Goal: Information Seeking & Learning: Learn about a topic

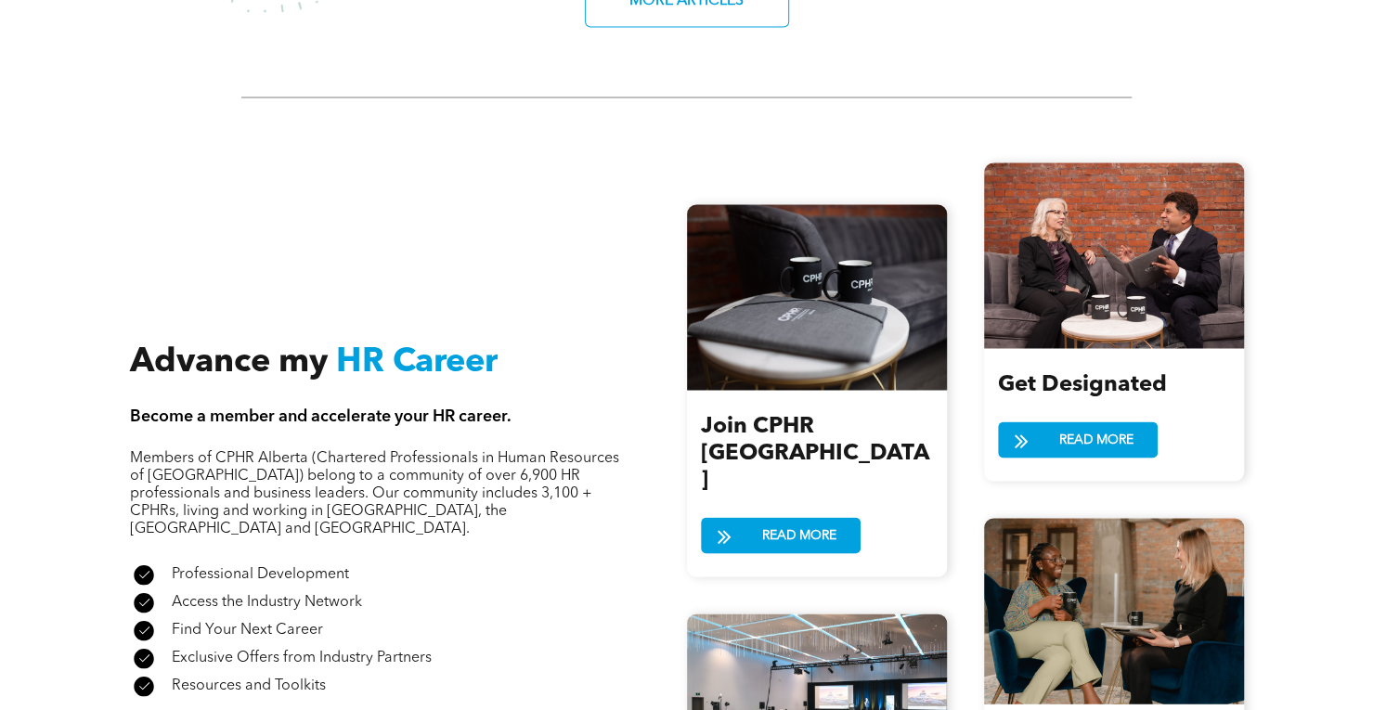
scroll to position [2006, 0]
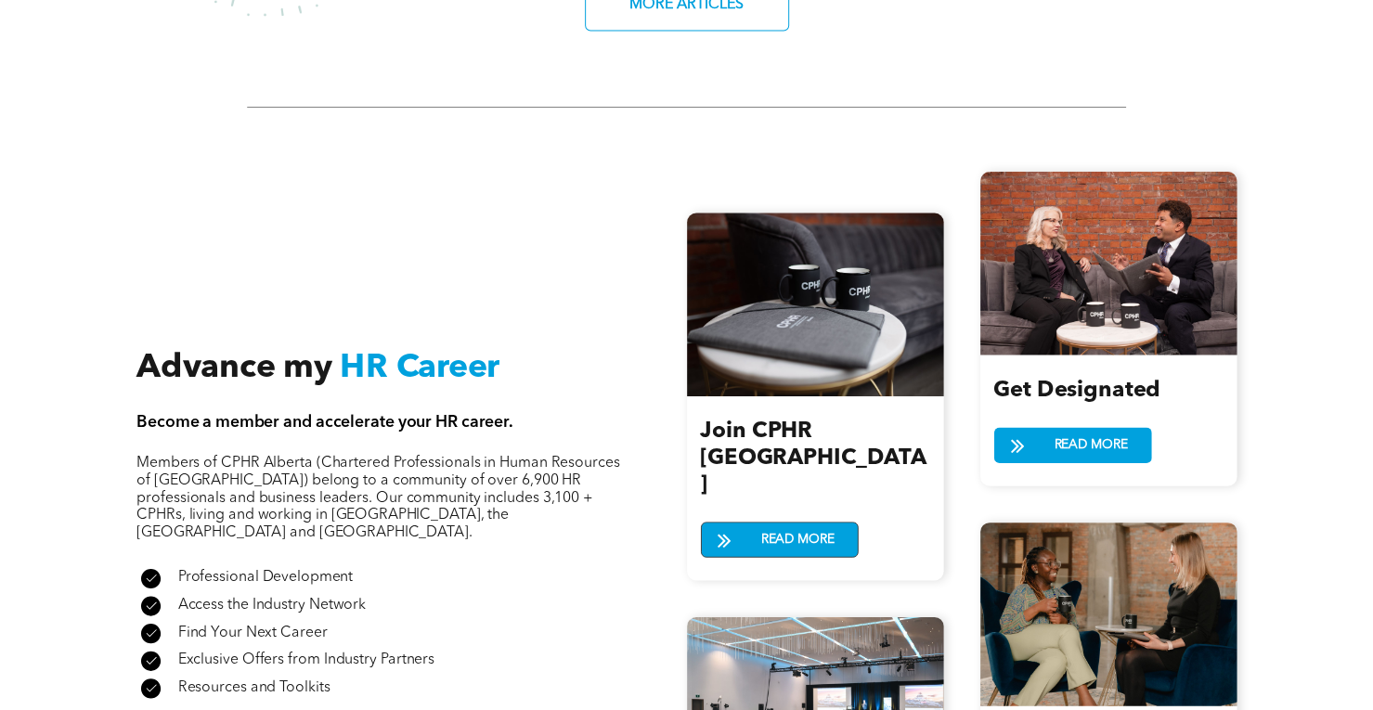
click at [783, 523] on span "READ MORE" at bounding box center [798, 540] width 86 height 34
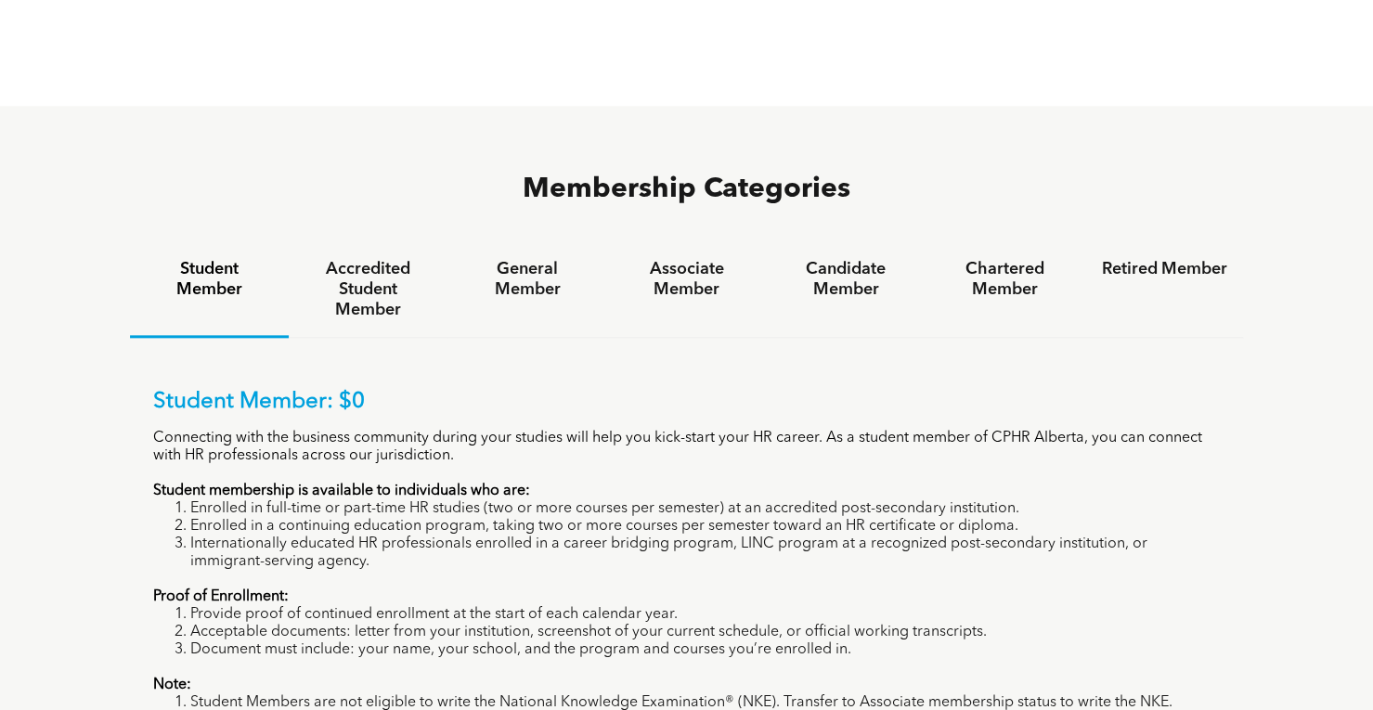
scroll to position [1207, 0]
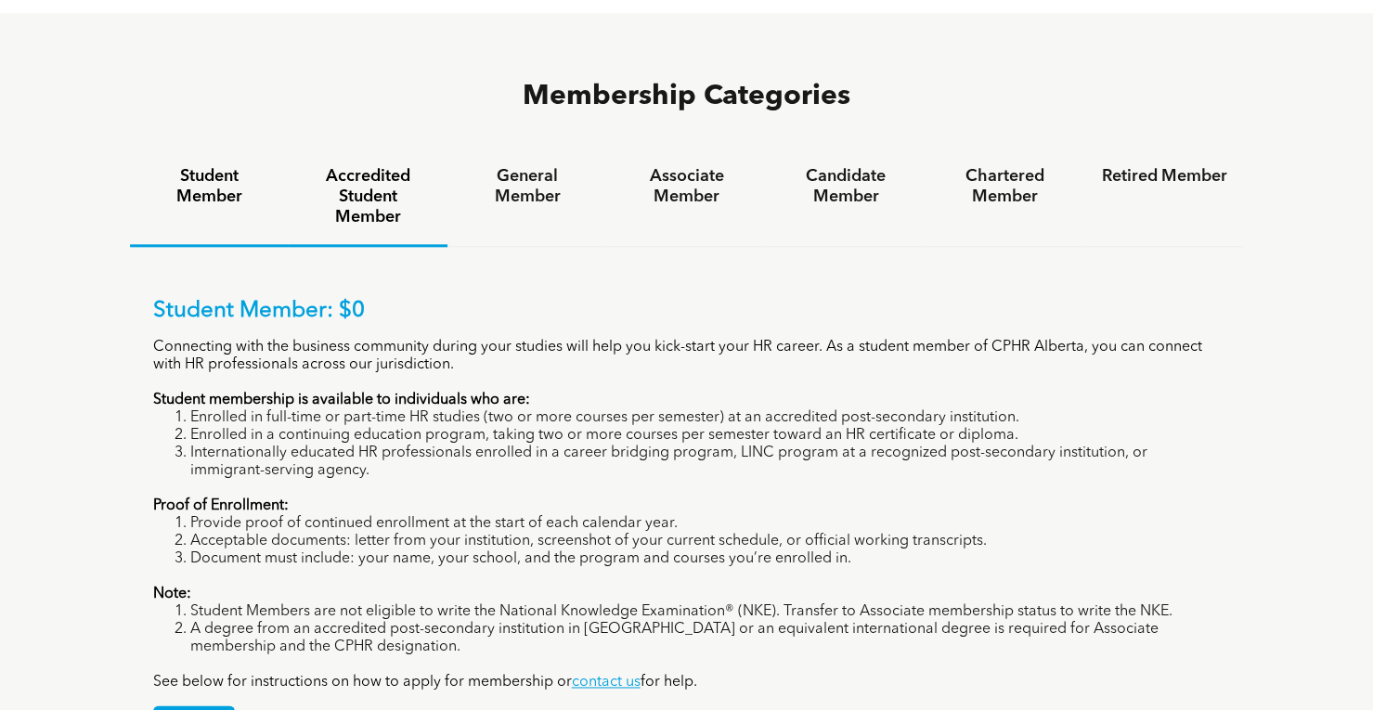
click at [375, 166] on h4 "Accredited Student Member" at bounding box center [367, 196] width 125 height 61
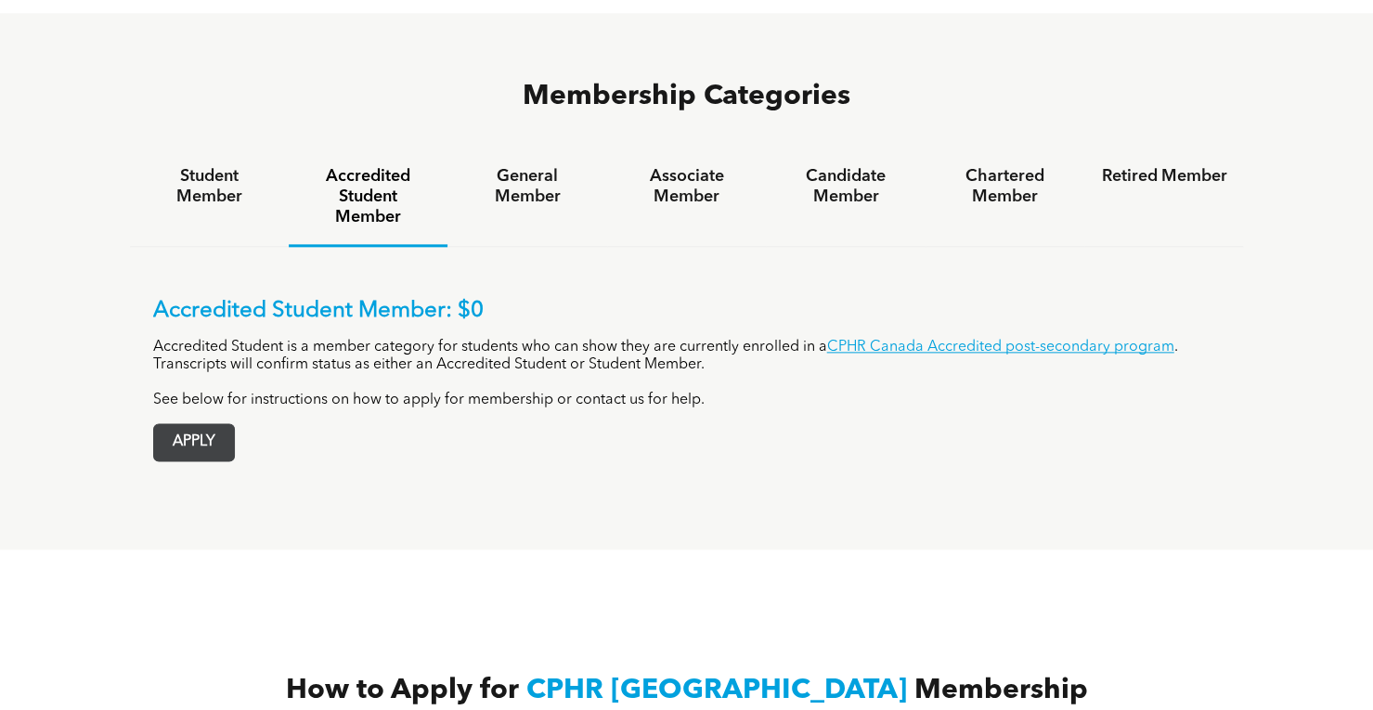
click at [192, 424] on span "APPLY" at bounding box center [194, 442] width 80 height 36
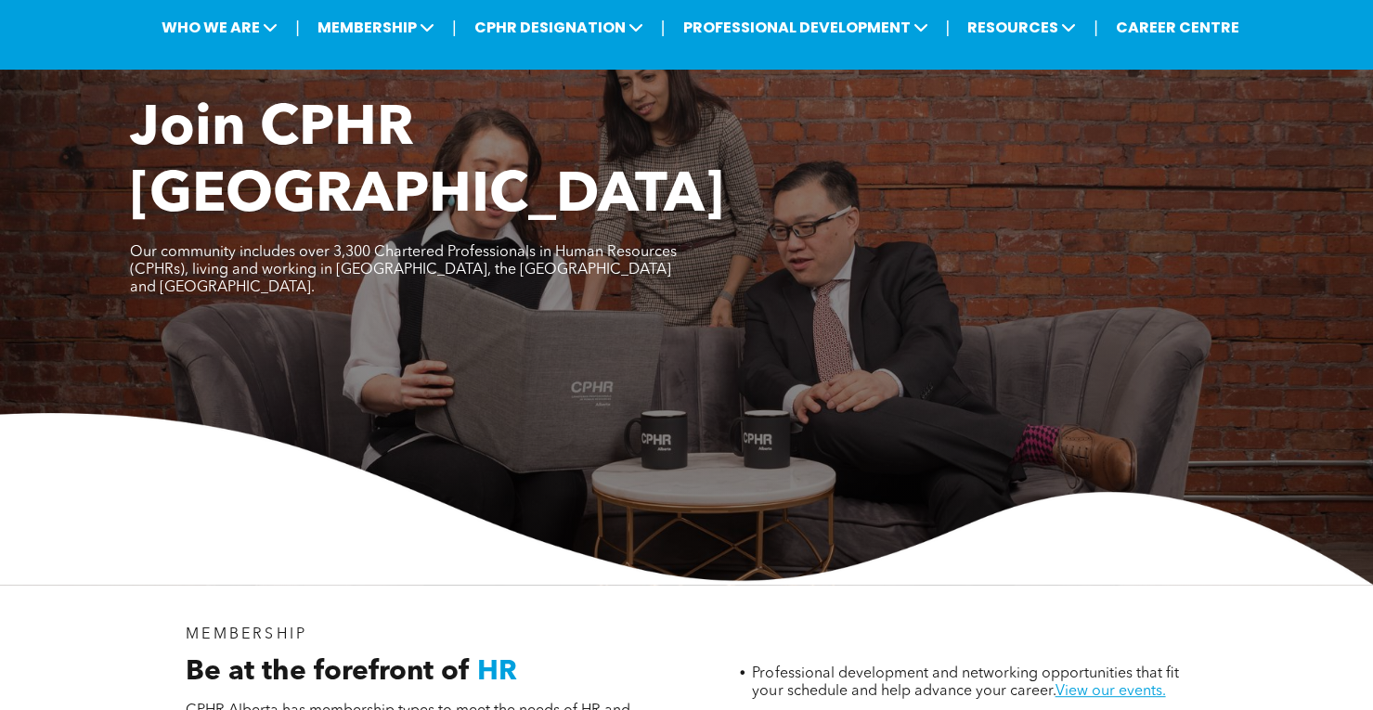
scroll to position [0, 0]
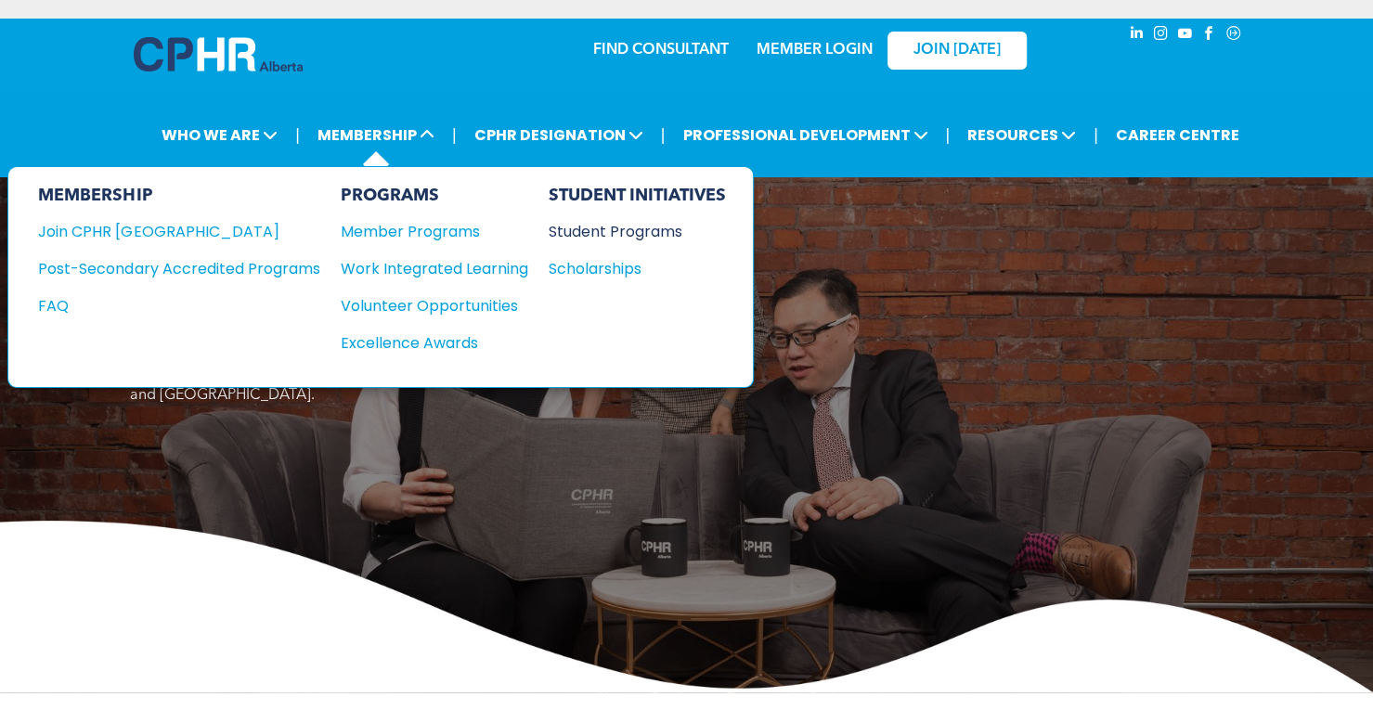
click at [632, 224] on div "Student Programs" at bounding box center [628, 231] width 160 height 23
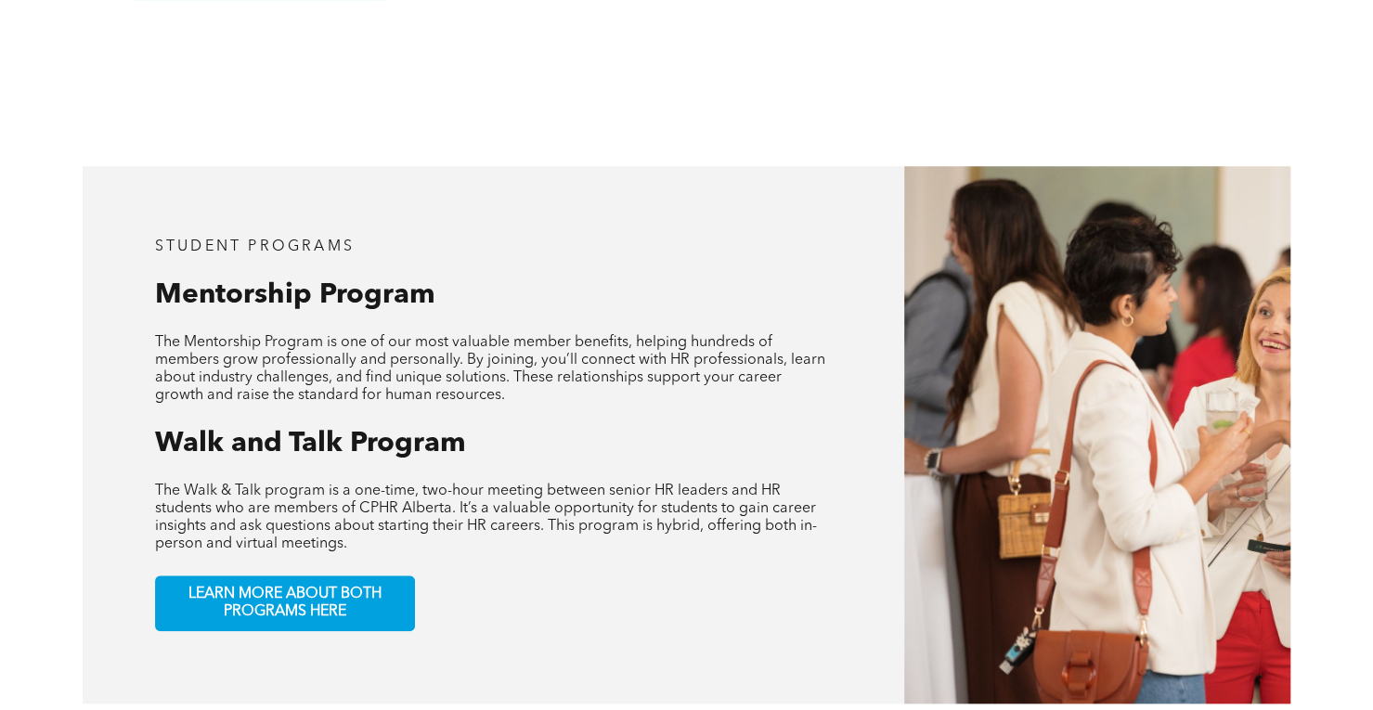
scroll to position [835, 0]
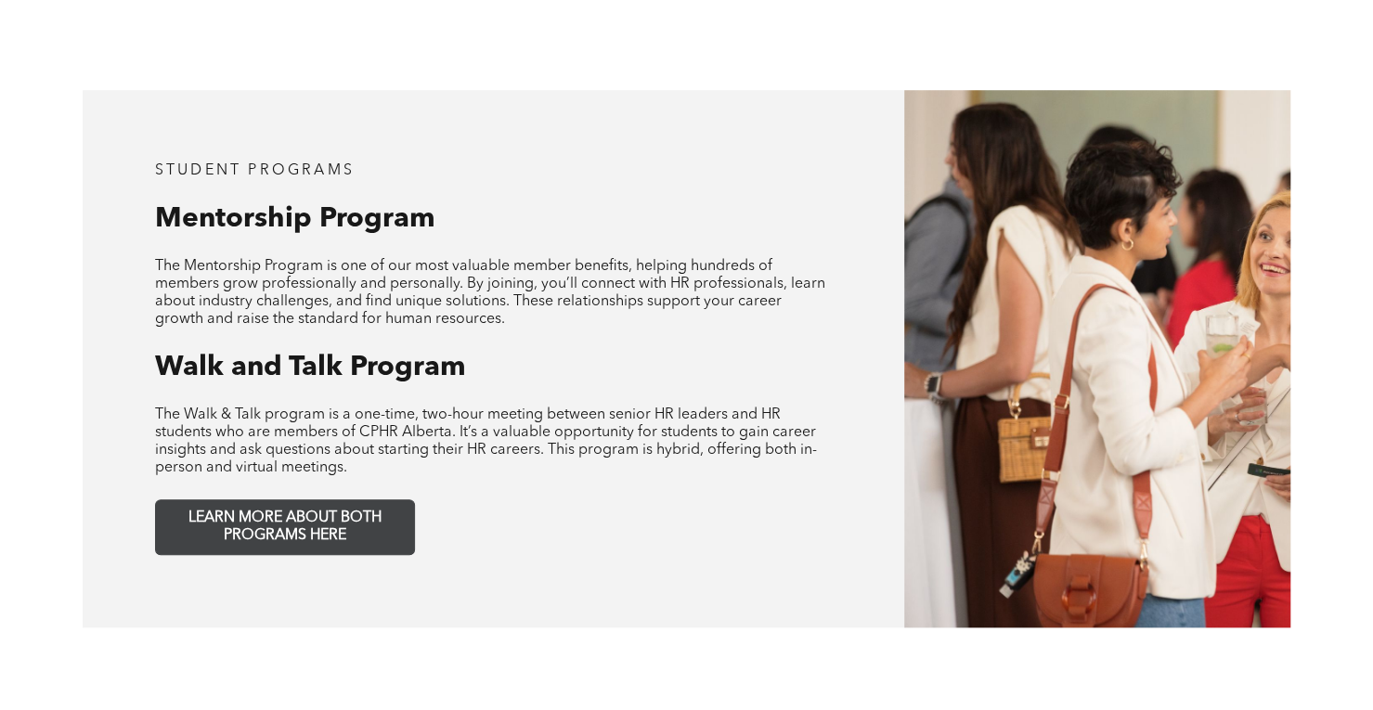
click at [338, 510] on span "LEARN MORE ABOUT BOTH PROGRAMS HERE" at bounding box center [284, 527] width 245 height 35
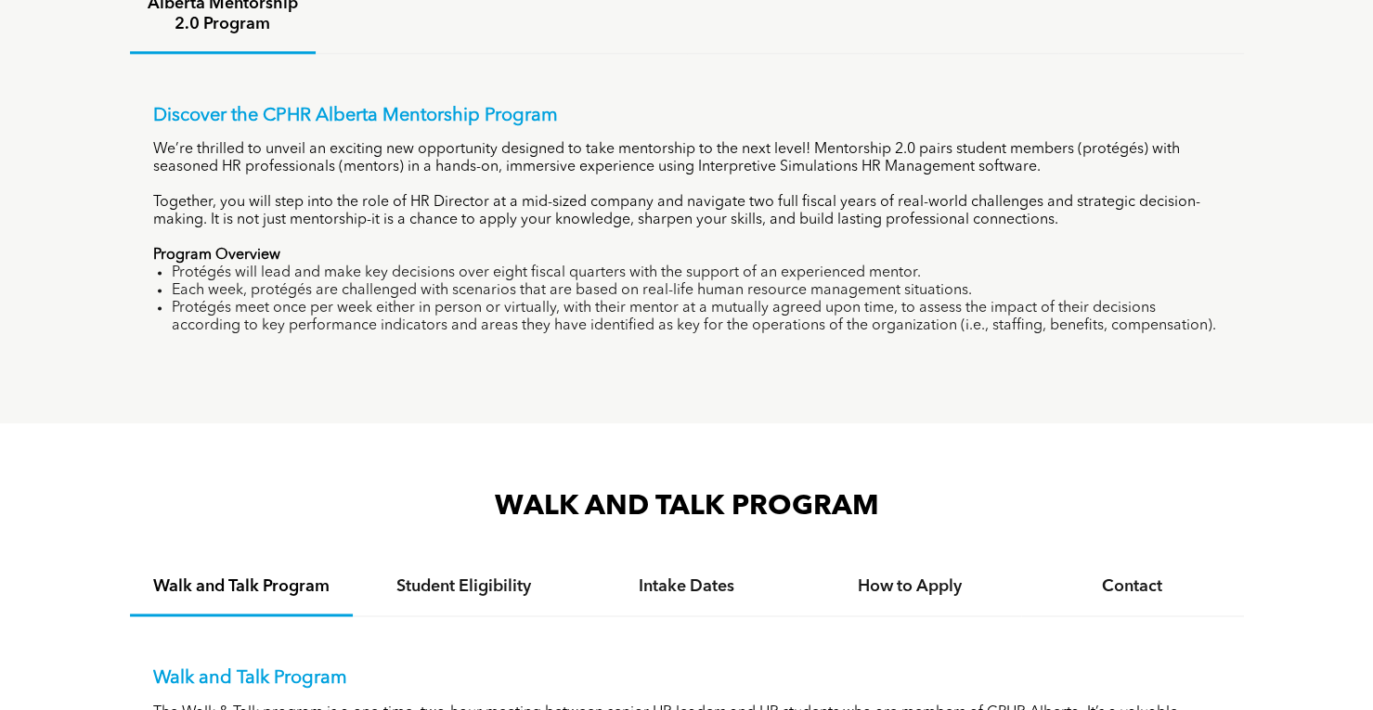
scroll to position [1299, 0]
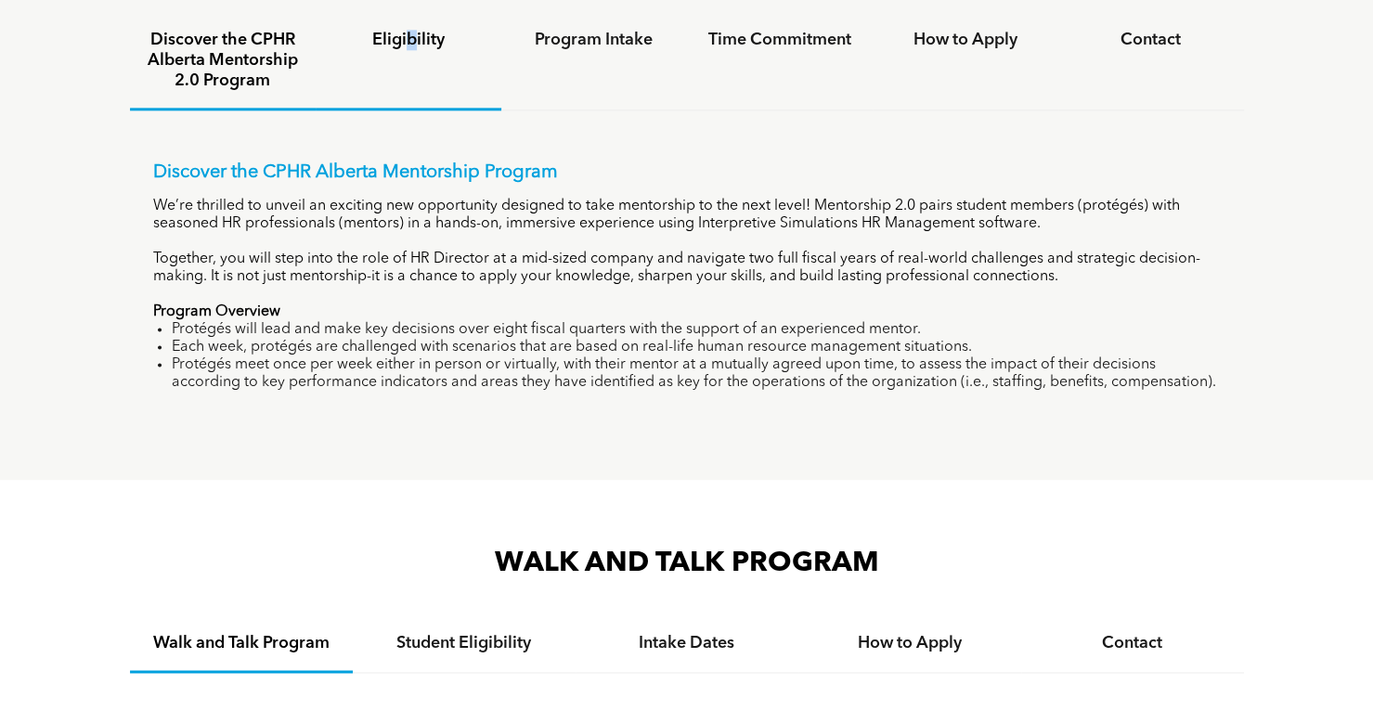
click at [411, 59] on div "Eligibility" at bounding box center [409, 61] width 186 height 97
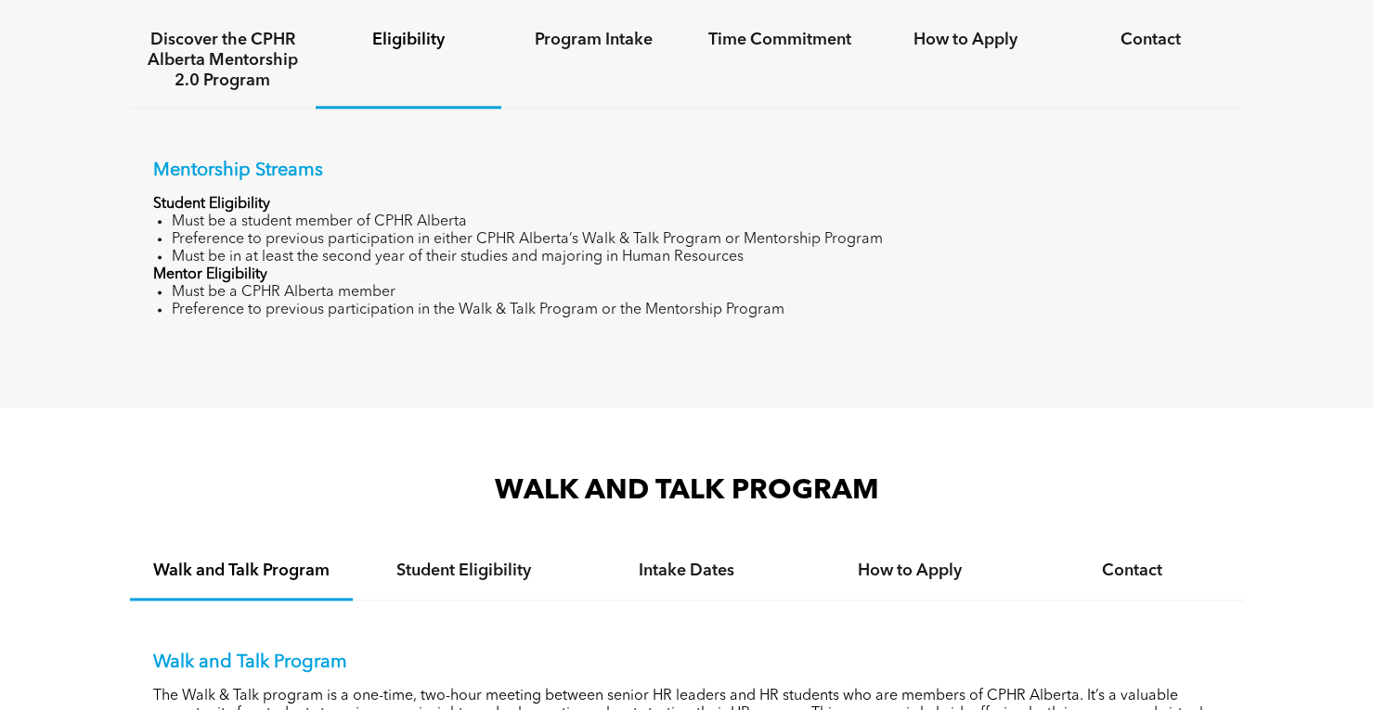
click at [619, 115] on div "Mentorship Streams Student Eligibility Must be a student member of CPHR Alberta…" at bounding box center [687, 226] width 1114 height 234
click at [623, 71] on div "Program Intake" at bounding box center [594, 61] width 186 height 96
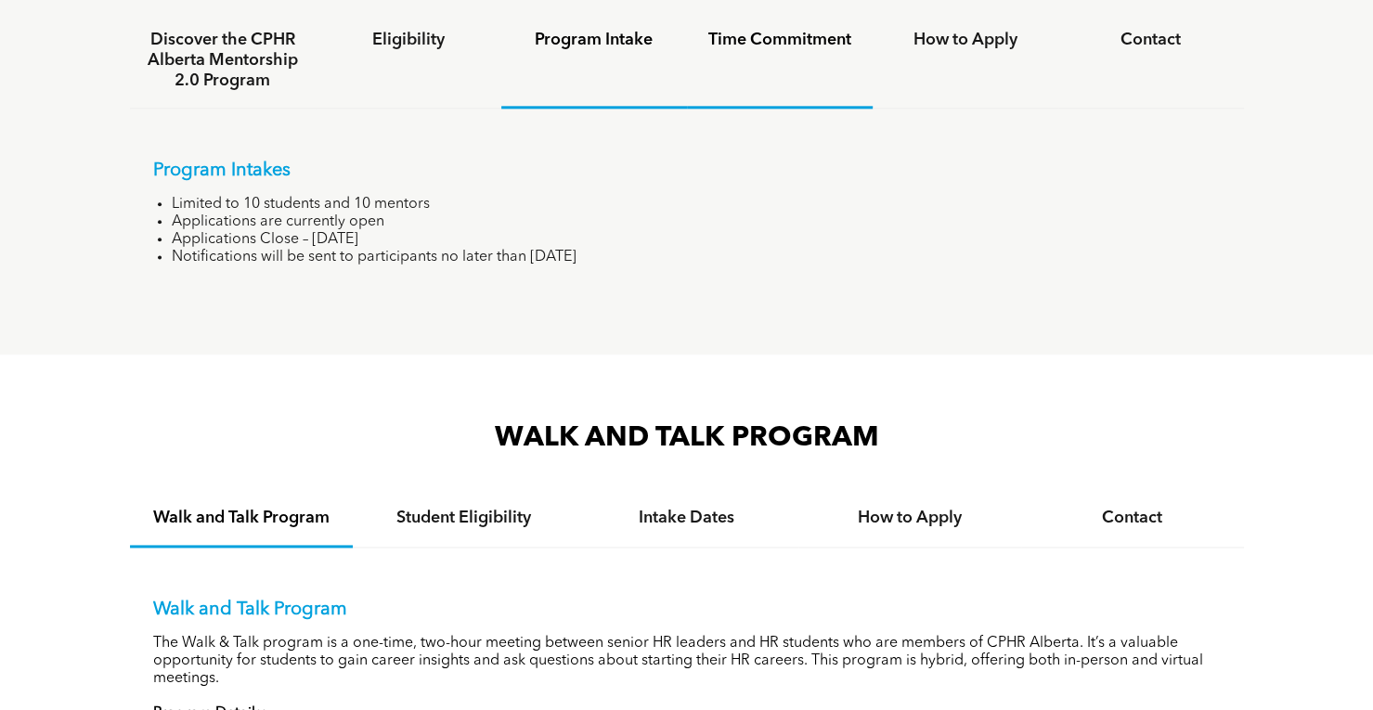
click at [785, 53] on div "Time Commitment" at bounding box center [780, 61] width 186 height 96
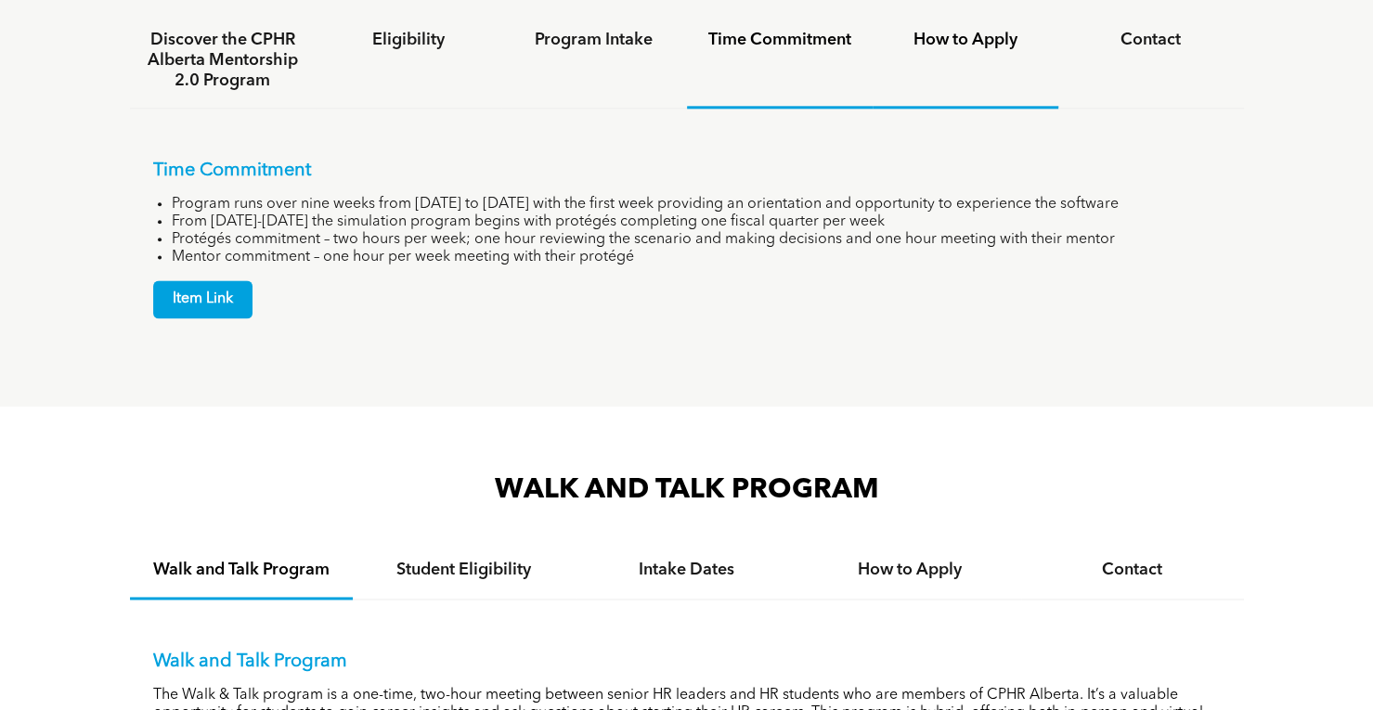
click at [983, 45] on h4 "How to Apply" at bounding box center [965, 40] width 152 height 20
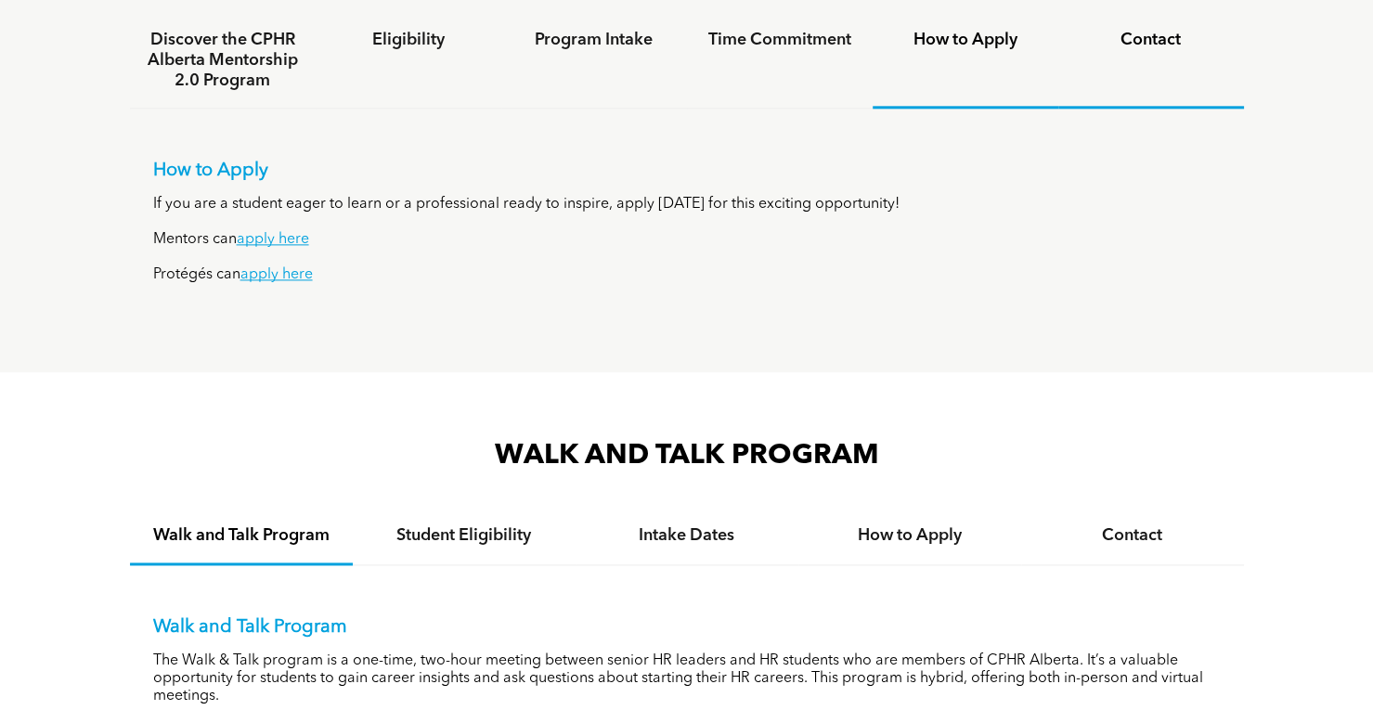
click at [1114, 38] on h4 "Contact" at bounding box center [1151, 40] width 152 height 20
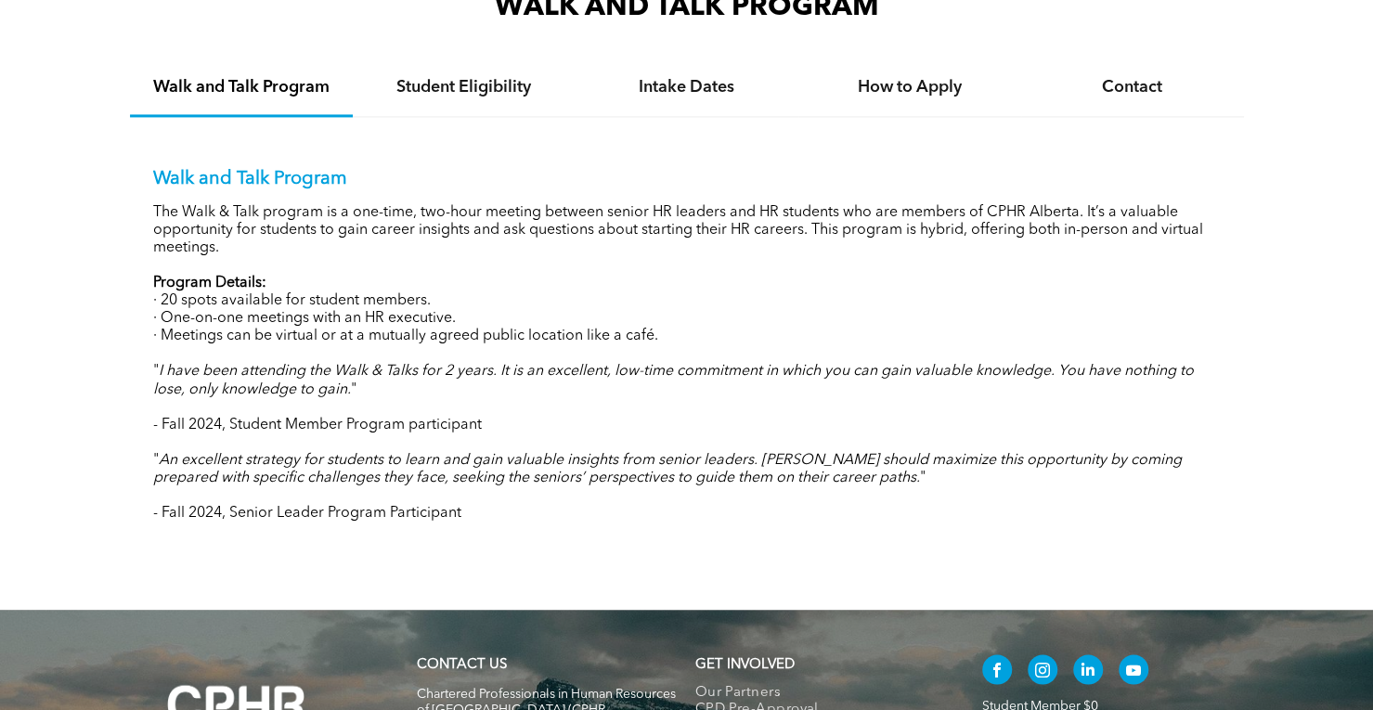
scroll to position [1671, 0]
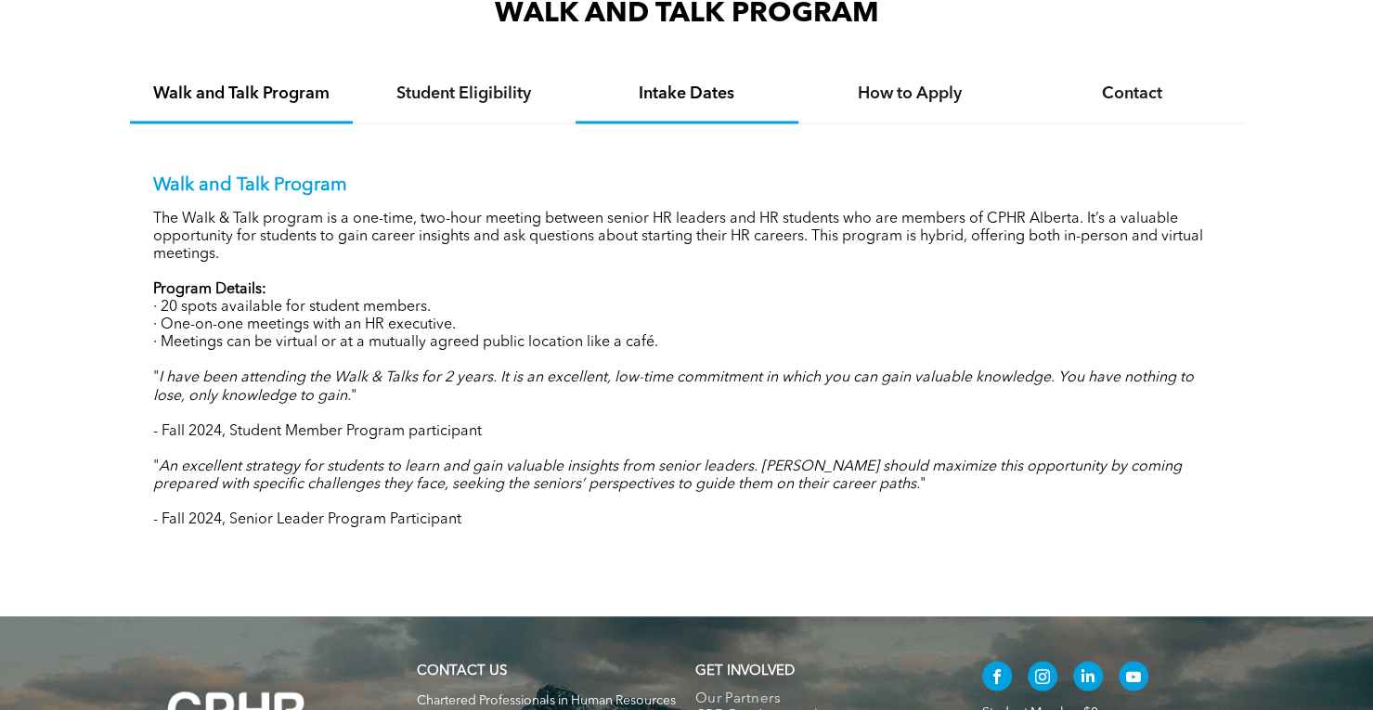
click at [772, 107] on div "Intake Dates" at bounding box center [686, 95] width 223 height 57
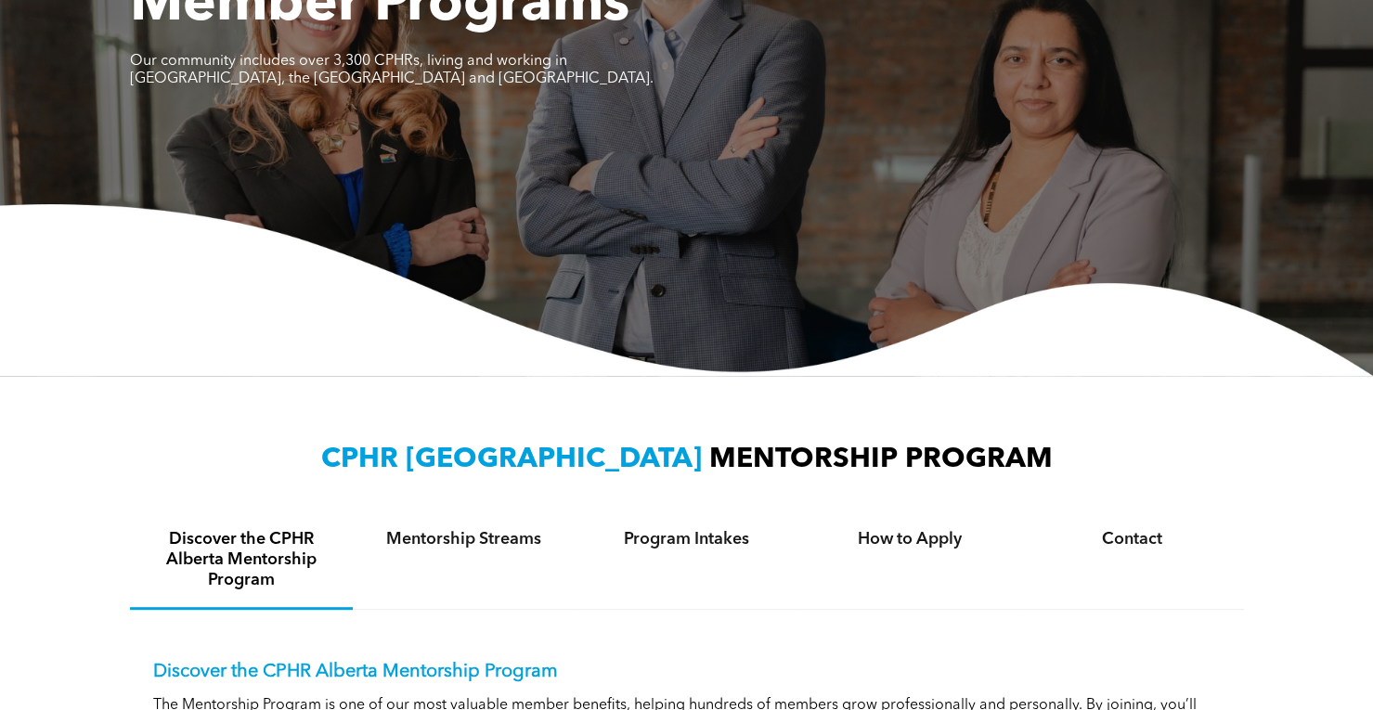
scroll to position [510, 0]
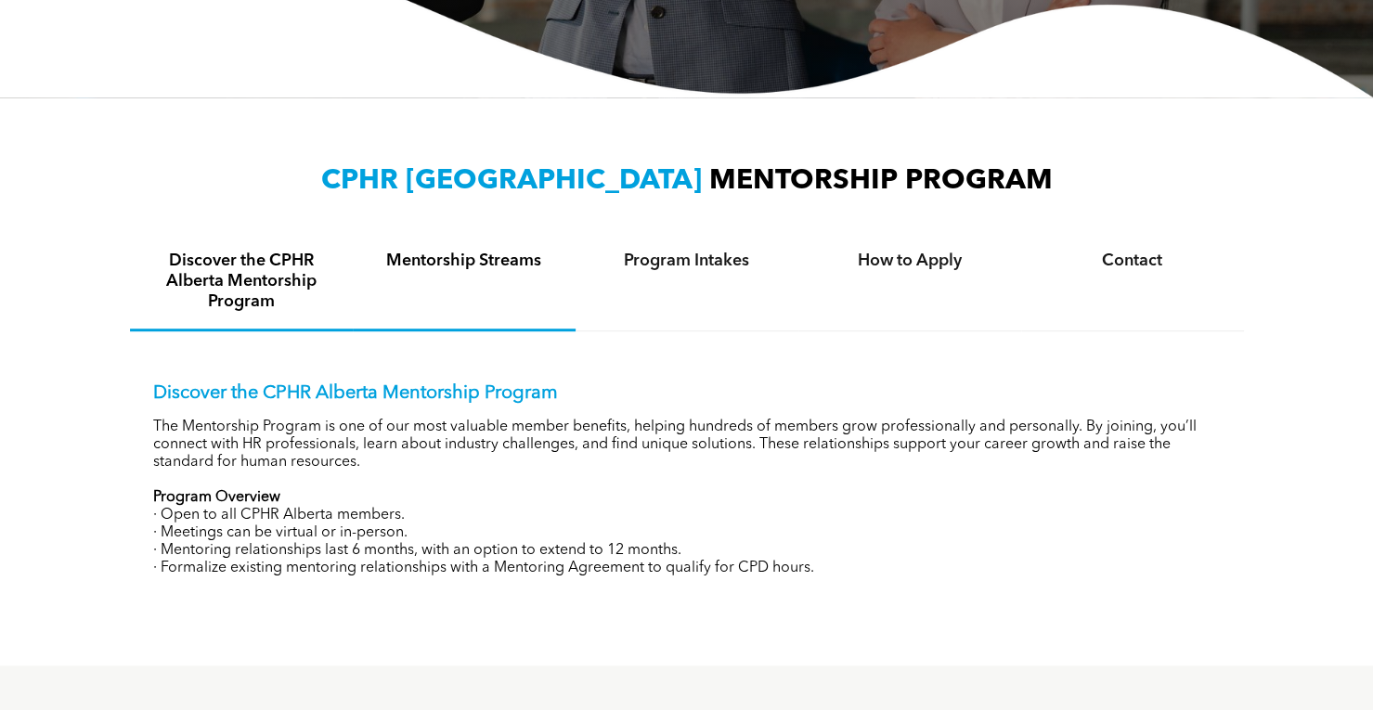
click at [554, 276] on div "Mentorship Streams" at bounding box center [464, 282] width 223 height 97
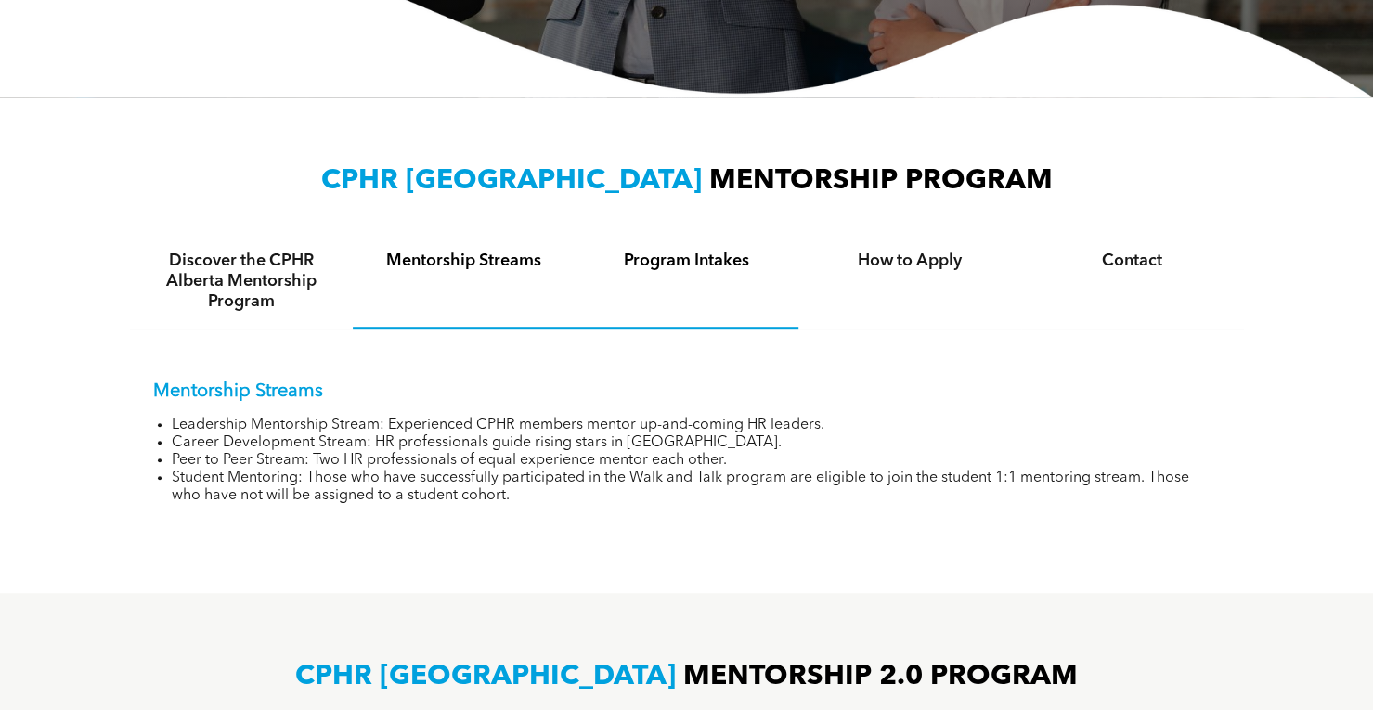
click at [705, 287] on div "Program Intakes" at bounding box center [686, 282] width 223 height 96
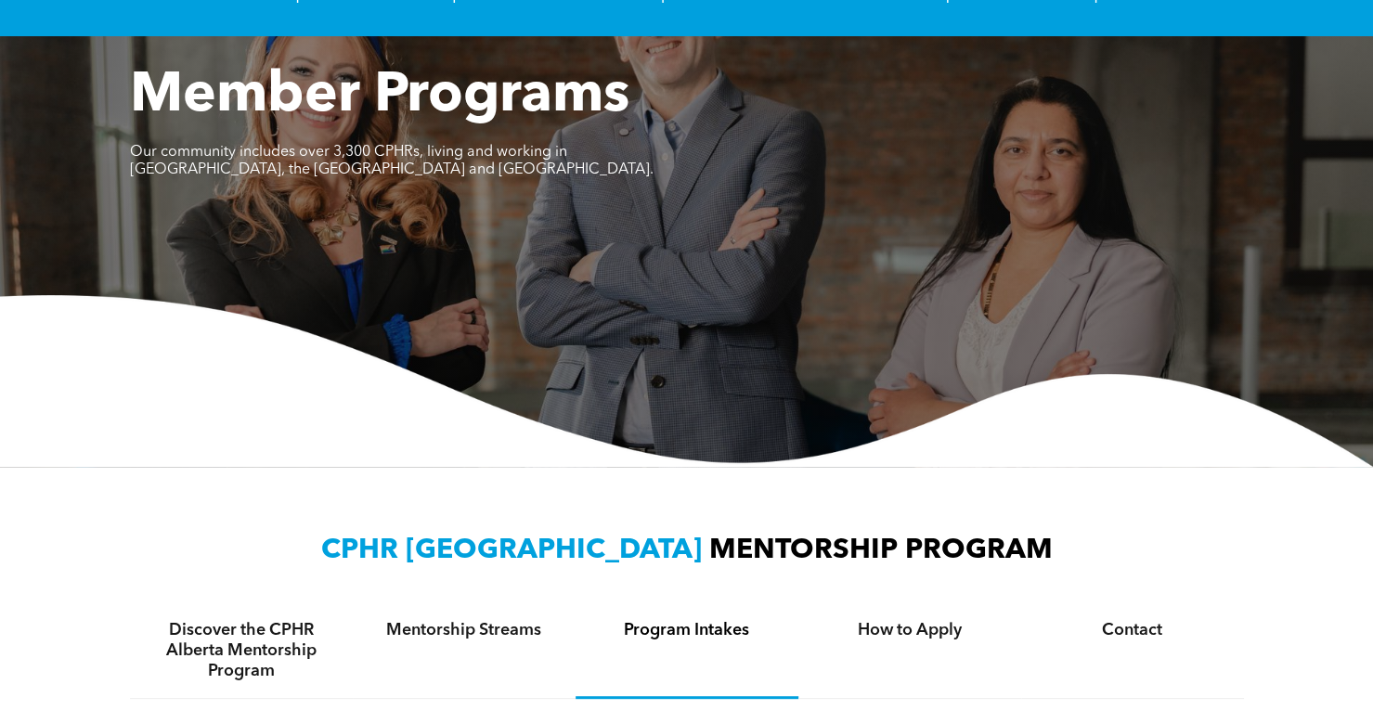
scroll to position [0, 0]
